Goal: Find specific page/section: Find specific page/section

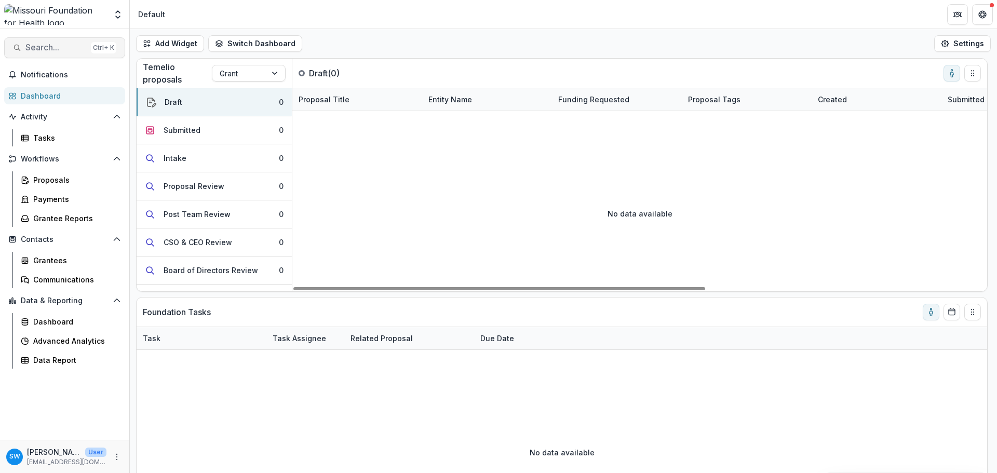
click at [53, 44] on span "Search..." at bounding box center [55, 48] width 61 height 10
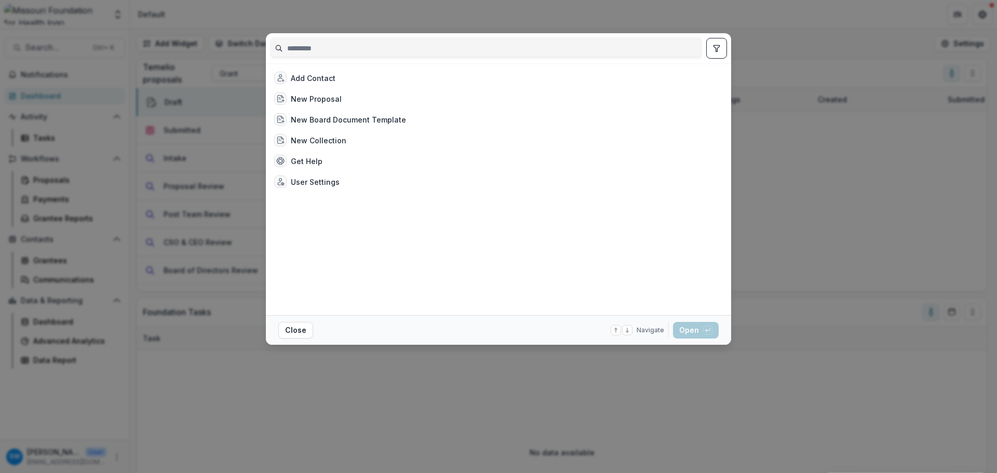
click at [342, 49] on input at bounding box center [486, 48] width 431 height 17
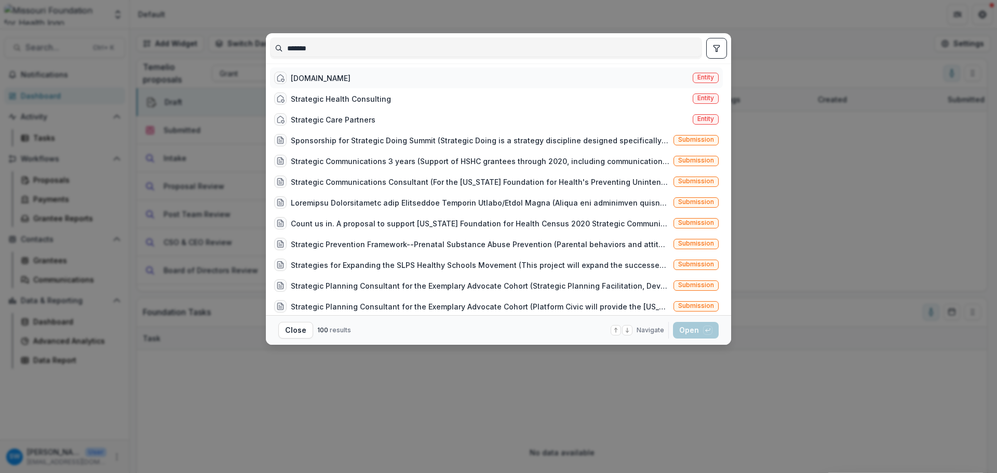
type input "*******"
click at [339, 78] on div "StrataG.Works" at bounding box center [321, 78] width 60 height 11
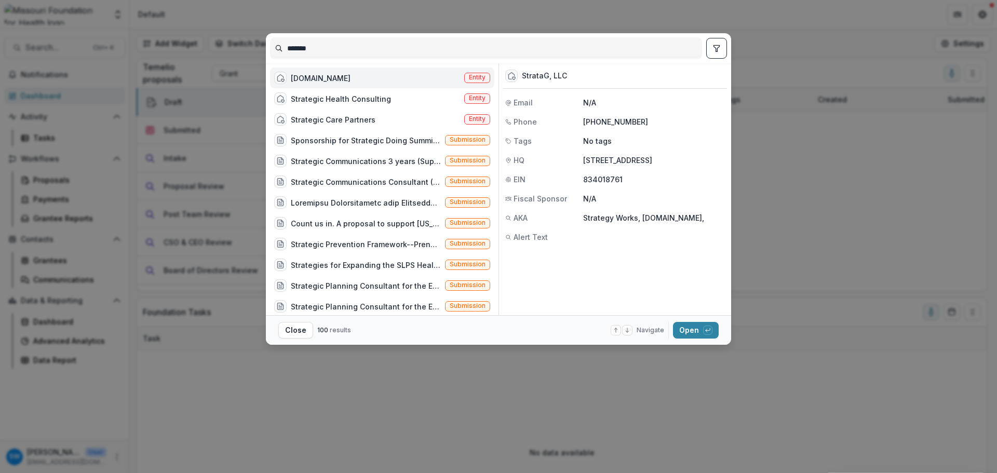
click at [690, 342] on footer "Close 100 results Navigate up and down with arrow keys Open with enter key" at bounding box center [498, 330] width 465 height 30
click at [688, 337] on button "Open with enter key" at bounding box center [696, 330] width 46 height 17
